Goal: Information Seeking & Learning: Find specific page/section

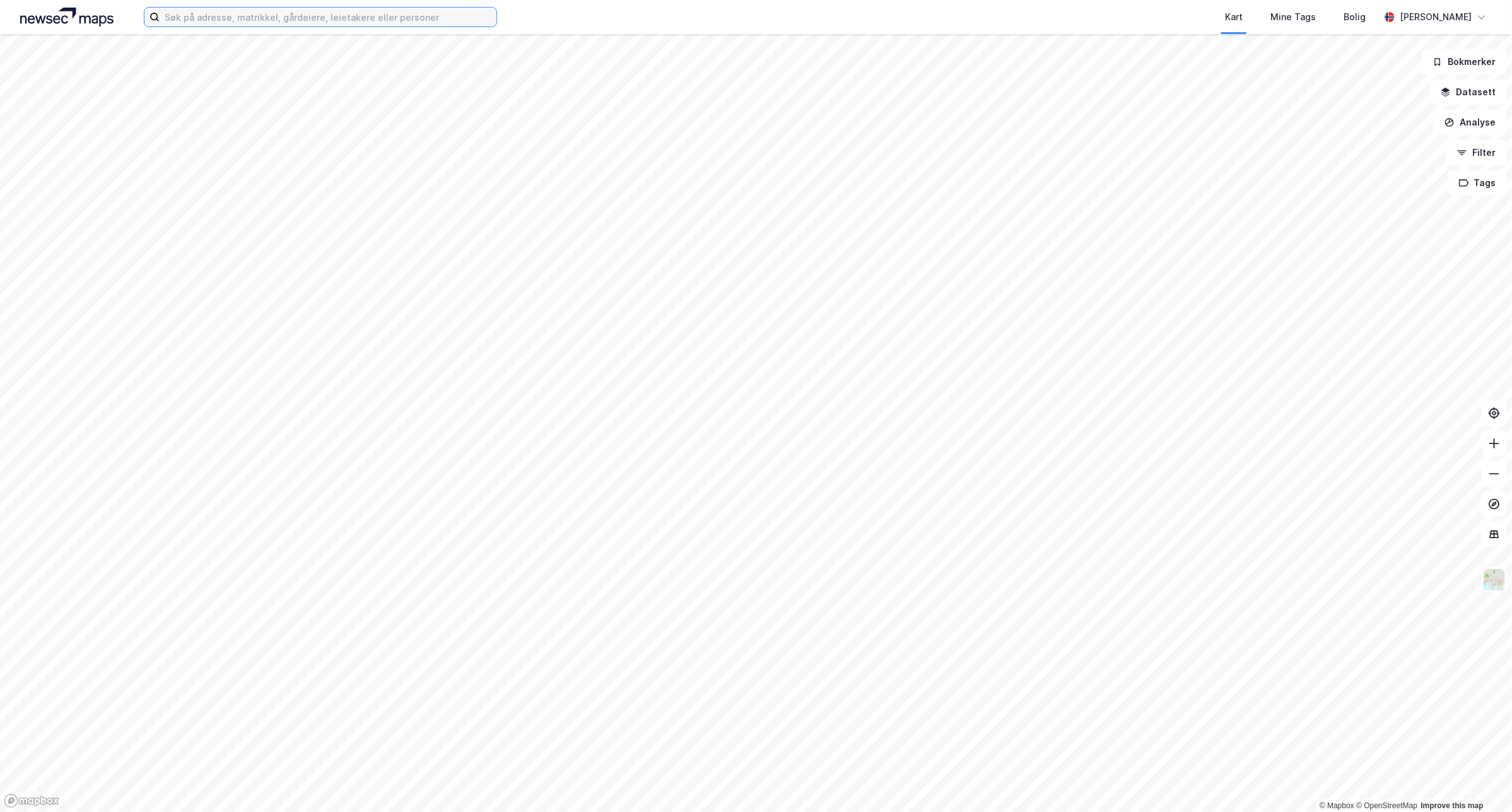
click at [361, 17] on input at bounding box center [328, 17] width 337 height 19
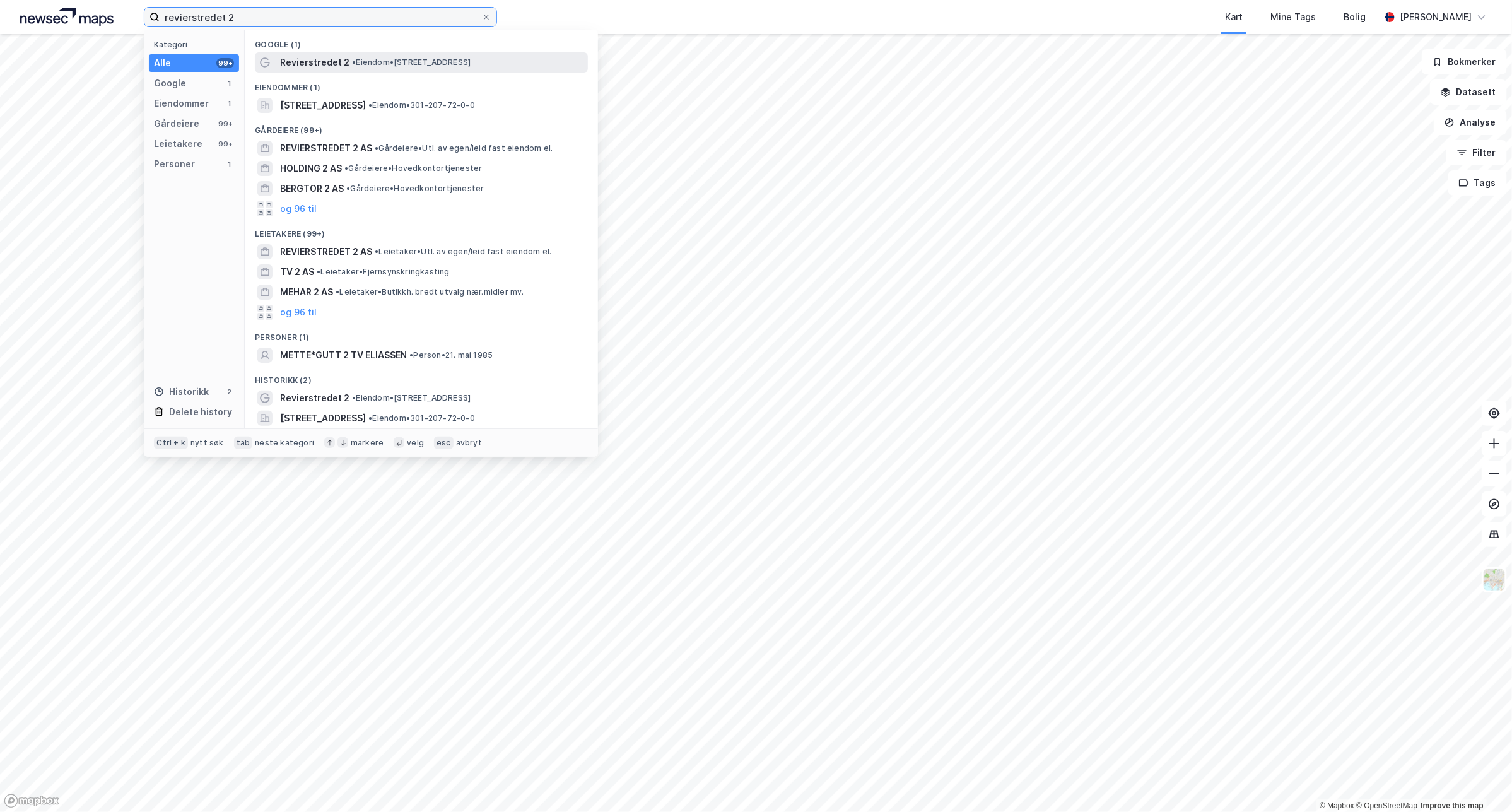
type input "revierstredet 2"
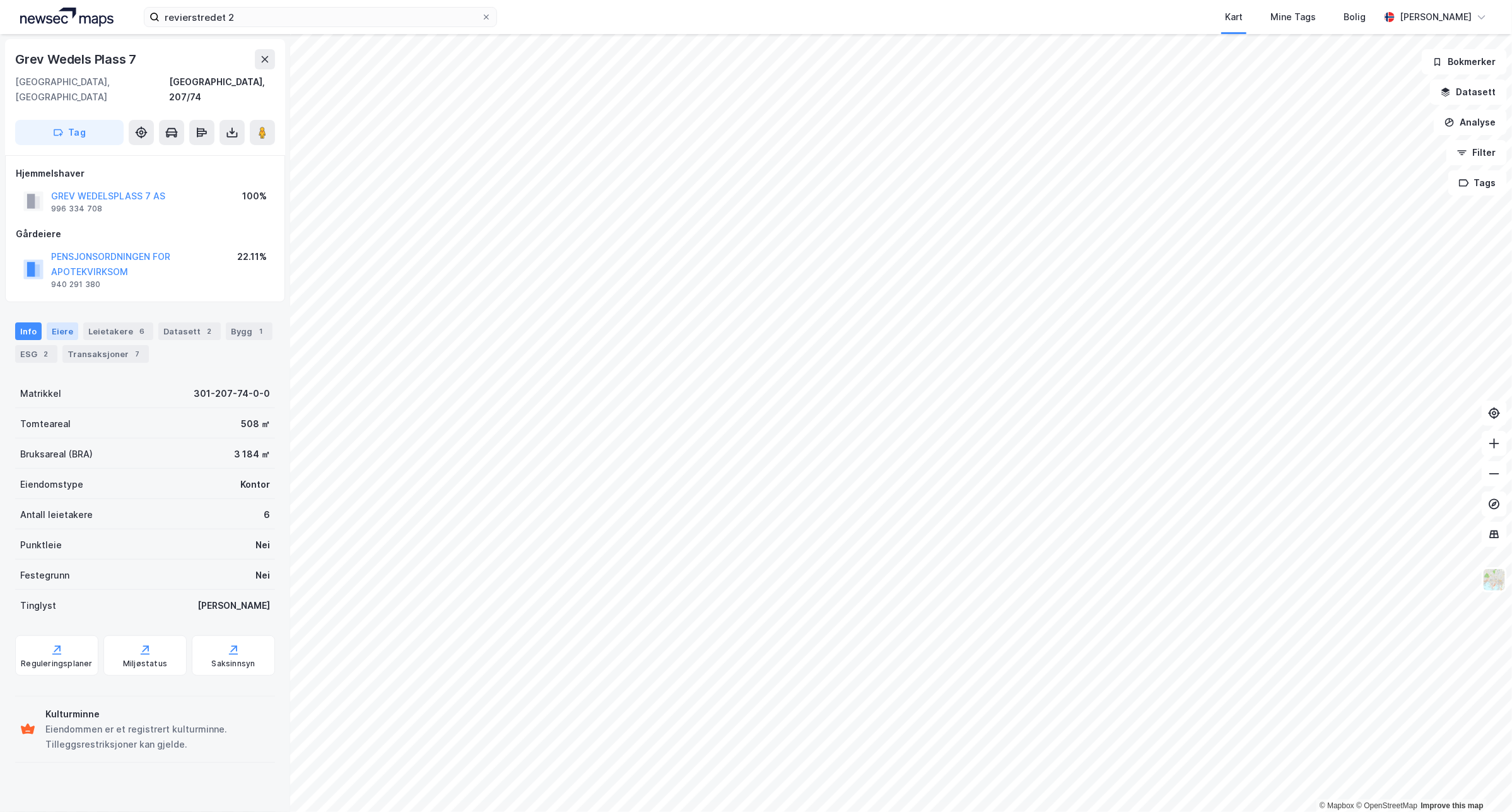
click at [55, 322] on div "Eiere" at bounding box center [62, 331] width 32 height 18
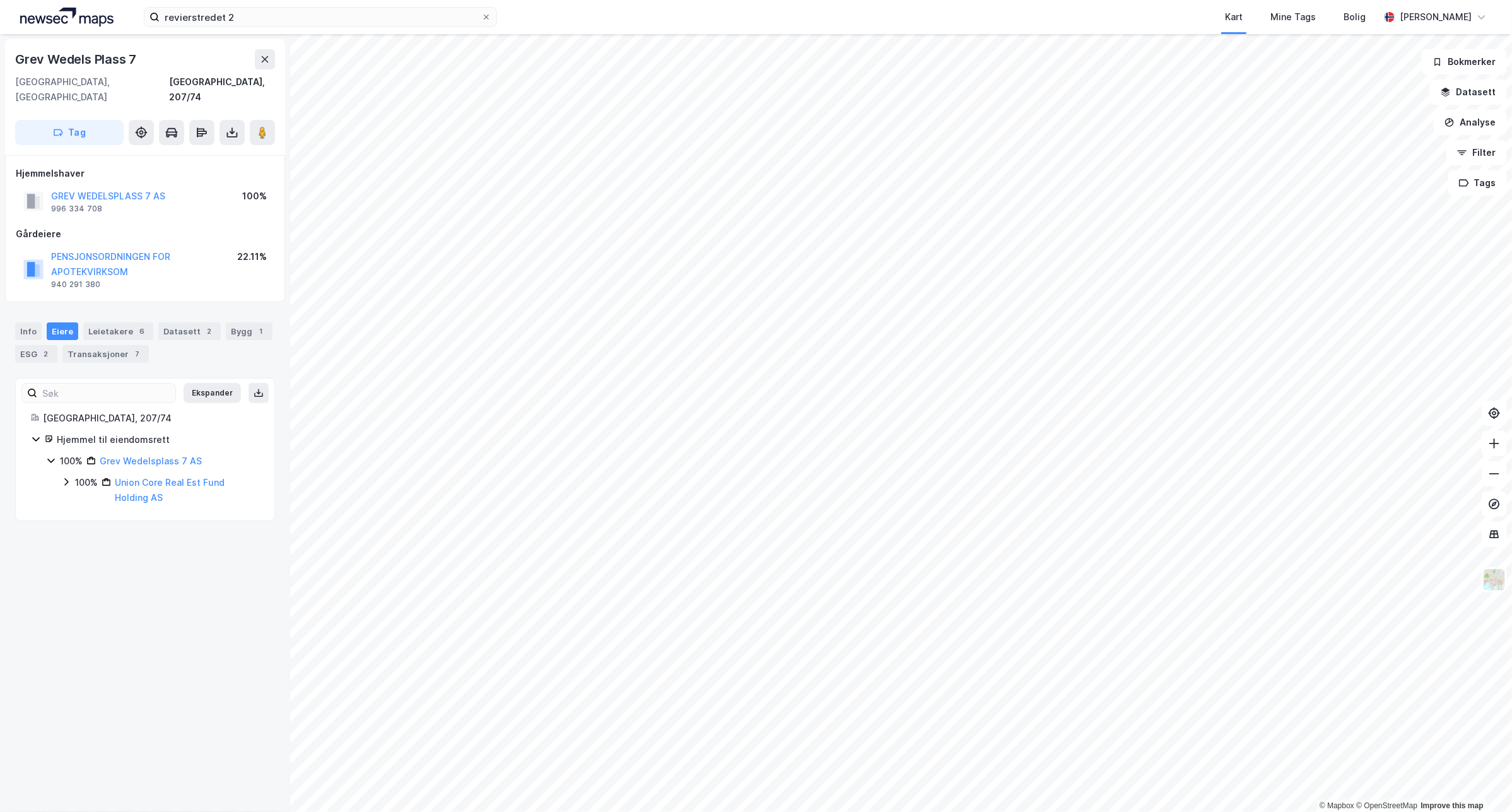
click at [68, 477] on icon at bounding box center [66, 482] width 10 height 10
click at [86, 514] on icon at bounding box center [81, 519] width 10 height 10
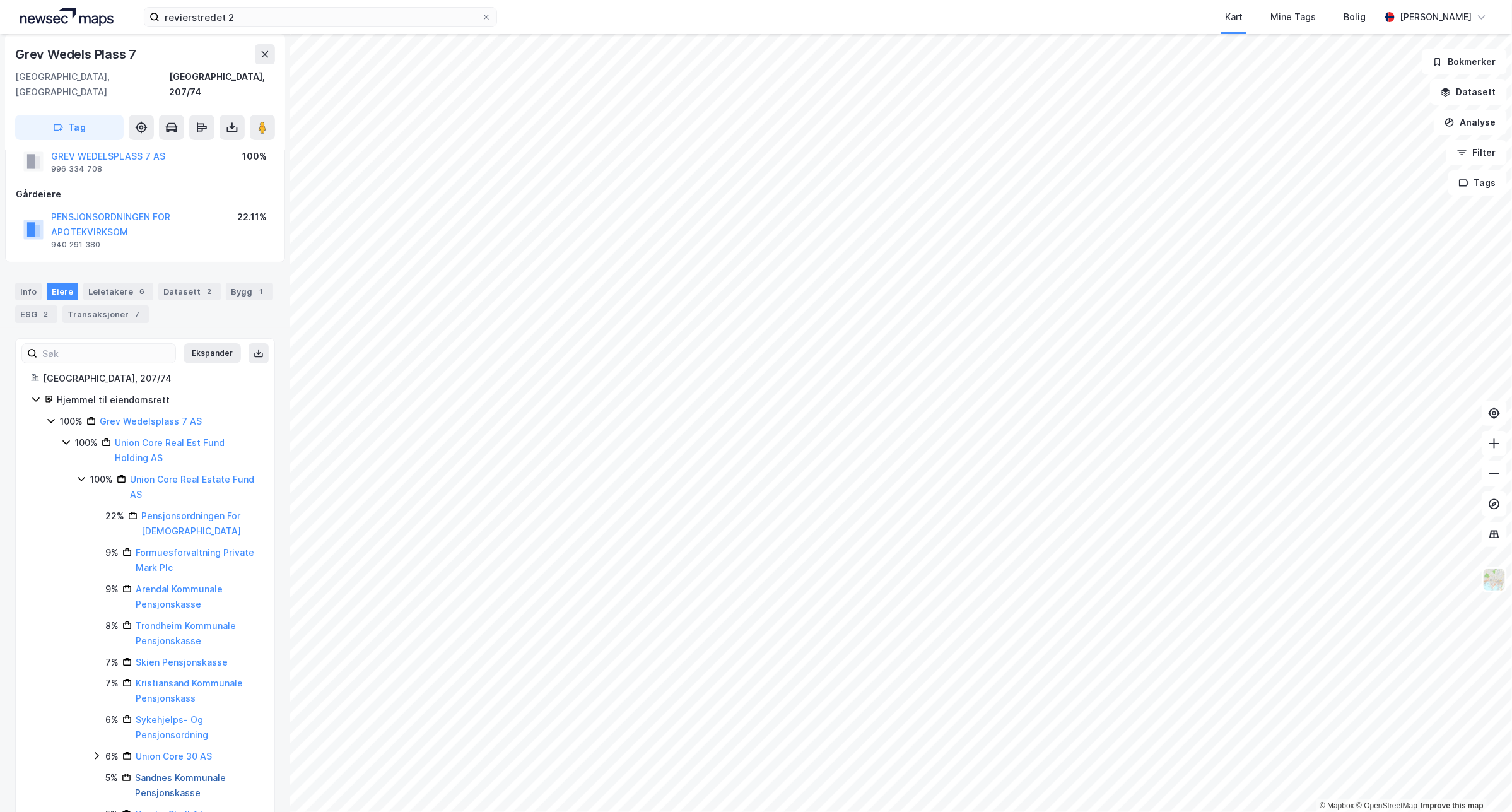
scroll to position [13, 0]
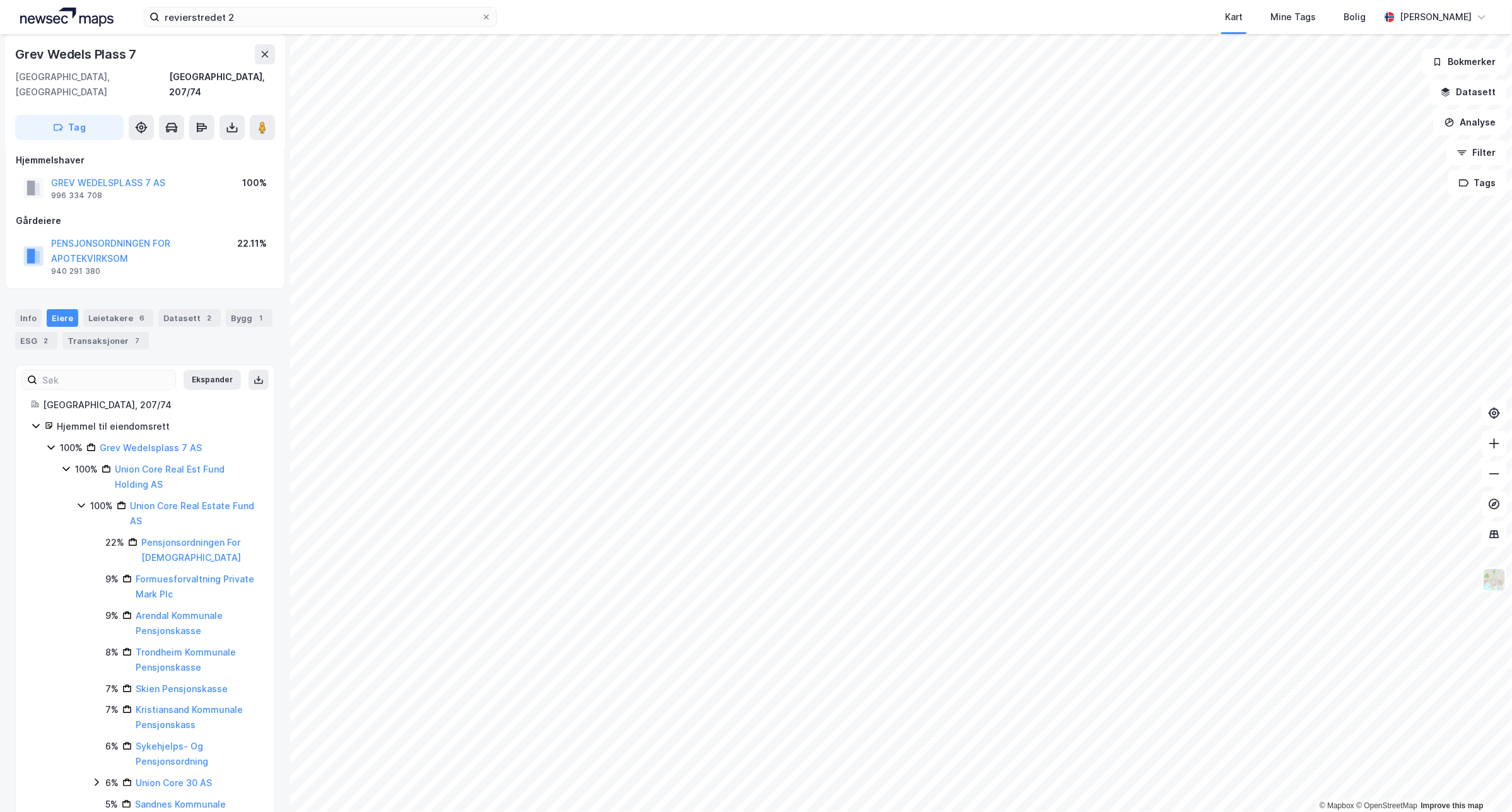
click at [77, 500] on icon at bounding box center [81, 506] width 10 height 10
